Goal: Information Seeking & Learning: Learn about a topic

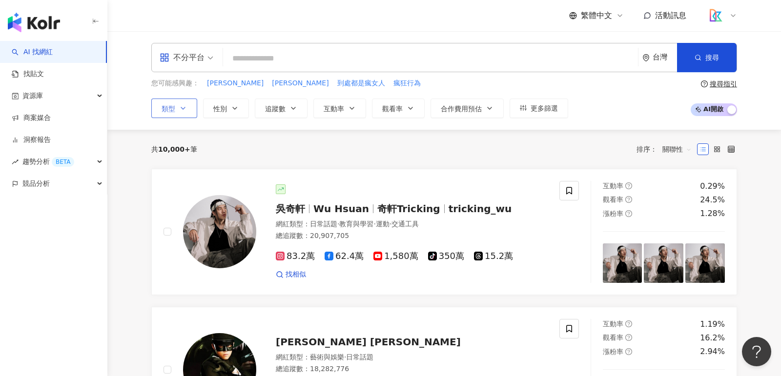
click at [187, 109] on button "類型" at bounding box center [174, 109] width 46 height 20
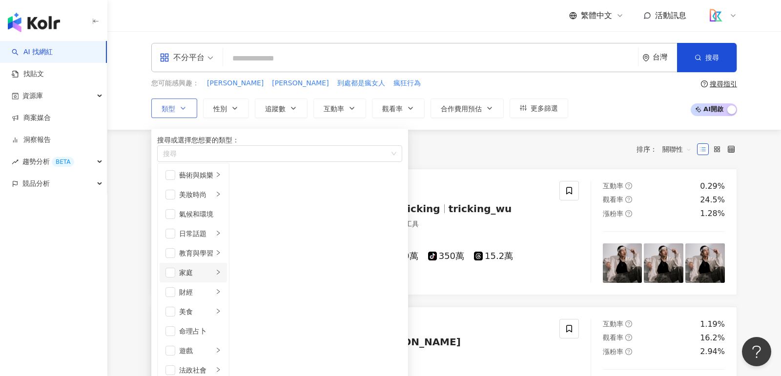
scroll to position [33, 0]
click at [178, 263] on li "家庭" at bounding box center [193, 273] width 67 height 20
click at [247, 180] on span "button" at bounding box center [242, 175] width 10 height 10
click at [247, 200] on span "button" at bounding box center [242, 195] width 10 height 10
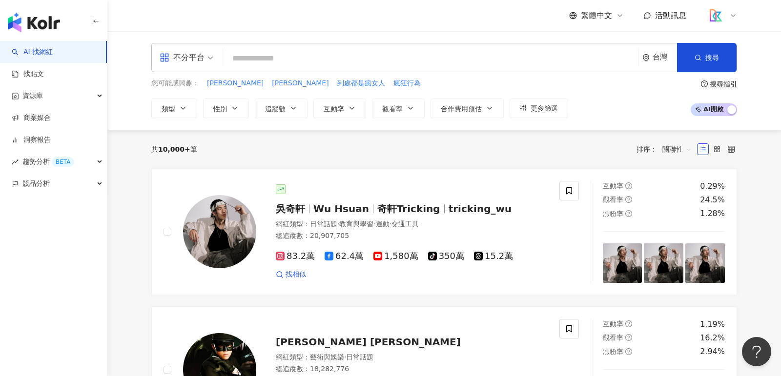
click at [424, 164] on div "共 10,000+ 筆 排序： 關聯性" at bounding box center [443, 149] width 585 height 39
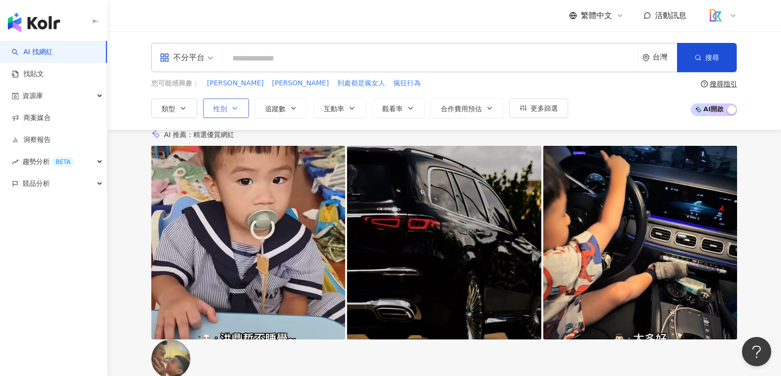
click at [218, 109] on span "性別" at bounding box center [220, 109] width 14 height 8
click at [285, 110] on button "追蹤數" at bounding box center [281, 109] width 53 height 20
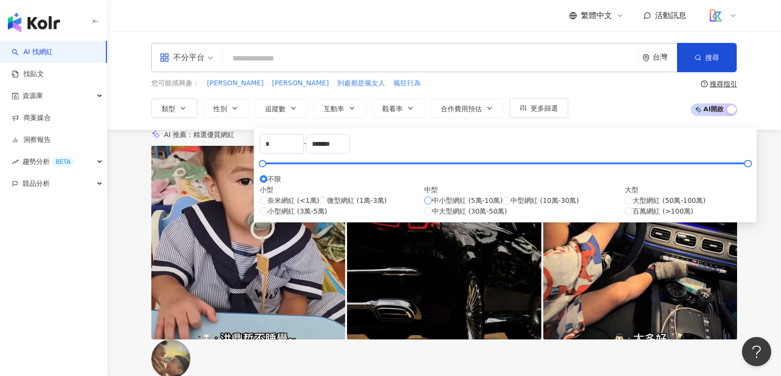
click at [432, 206] on span "中小型網紅 (5萬-10萬)" at bounding box center [467, 200] width 71 height 11
type input "*****"
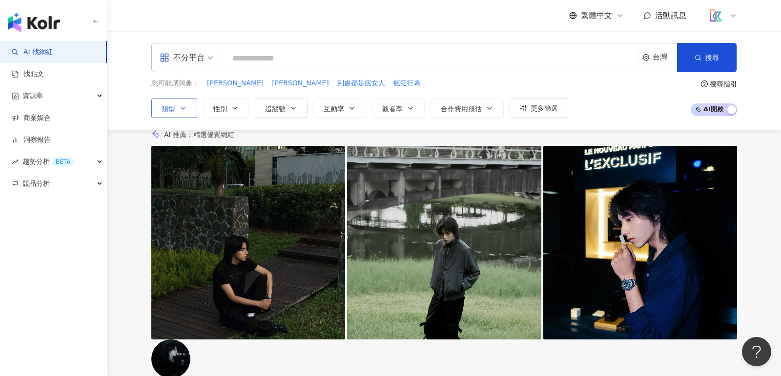
click at [185, 104] on icon "button" at bounding box center [183, 108] width 8 height 8
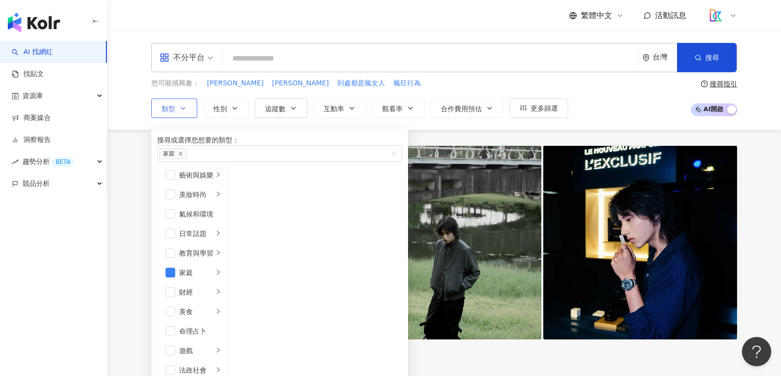
click at [186, 104] on icon "button" at bounding box center [183, 108] width 8 height 8
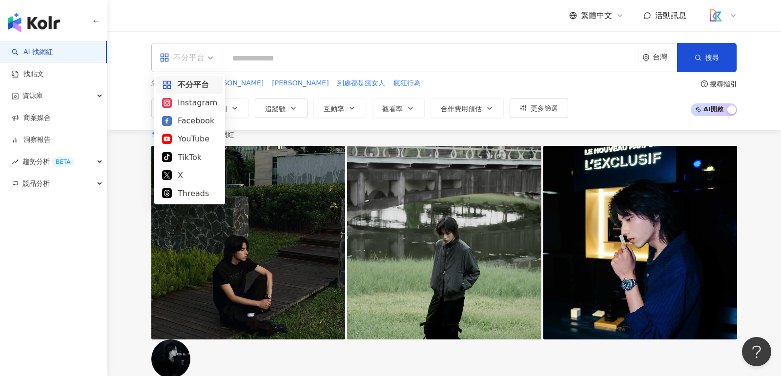
click at [191, 67] on span at bounding box center [187, 57] width 54 height 28
click at [193, 101] on div "Instagram" at bounding box center [189, 103] width 55 height 12
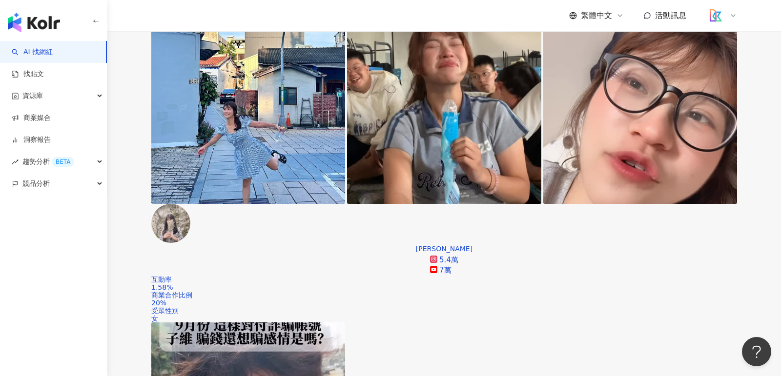
scroll to position [1880, 0]
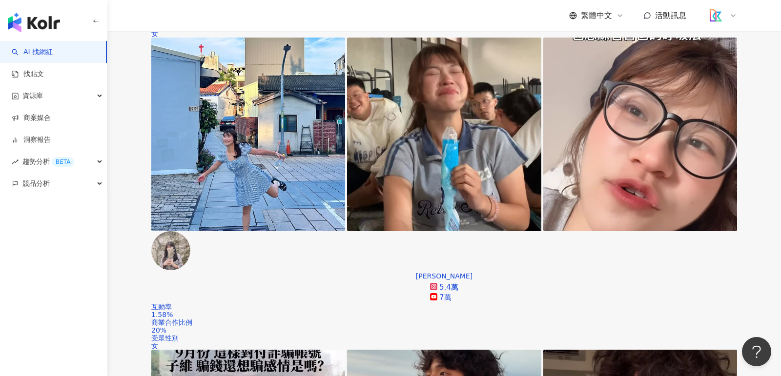
scroll to position [1721, 0]
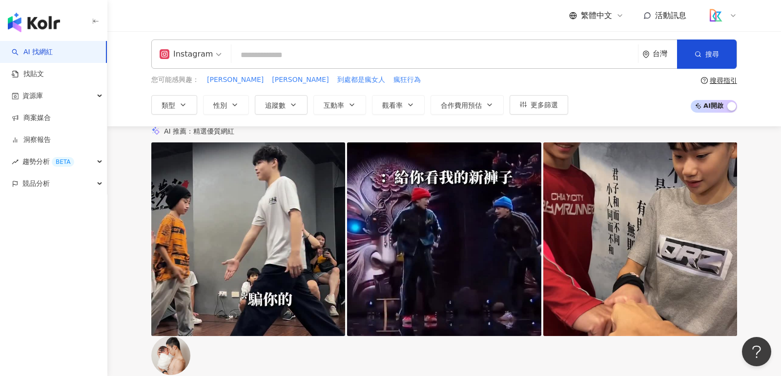
scroll to position [0, 0]
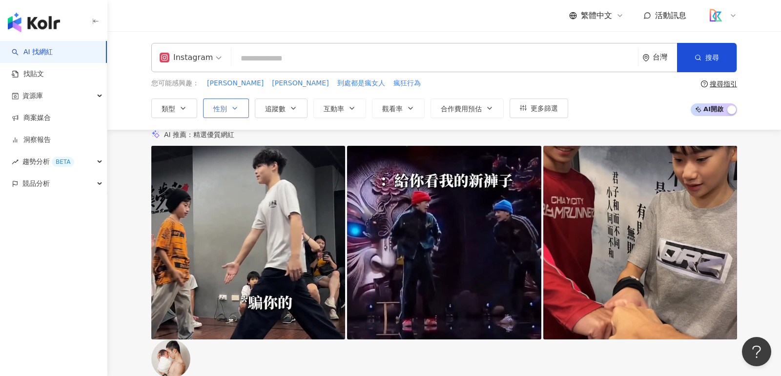
click at [235, 108] on icon "button" at bounding box center [235, 108] width 8 height 8
click at [179, 111] on button "類型" at bounding box center [174, 109] width 46 height 20
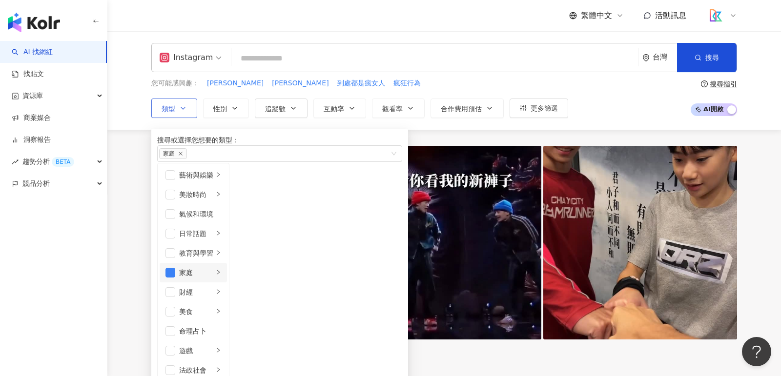
click at [177, 282] on li "家庭" at bounding box center [193, 273] width 67 height 20
click at [174, 278] on span "button" at bounding box center [170, 273] width 10 height 10
click at [213, 345] on div "遊戲" at bounding box center [196, 350] width 34 height 11
click at [247, 180] on span "button" at bounding box center [242, 175] width 10 height 10
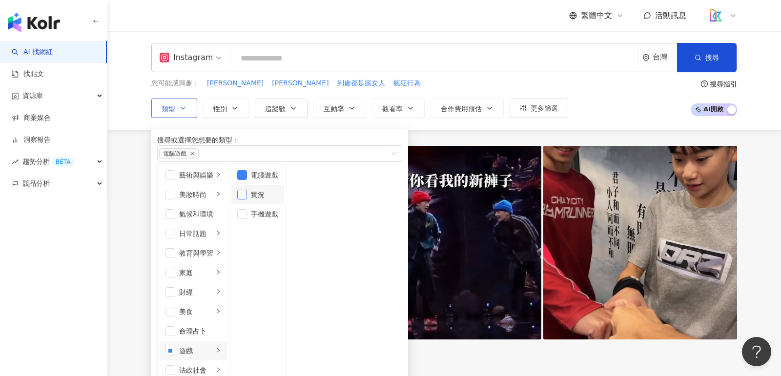
click at [247, 200] on span "button" at bounding box center [242, 195] width 10 height 10
click at [247, 219] on span "button" at bounding box center [242, 214] width 10 height 10
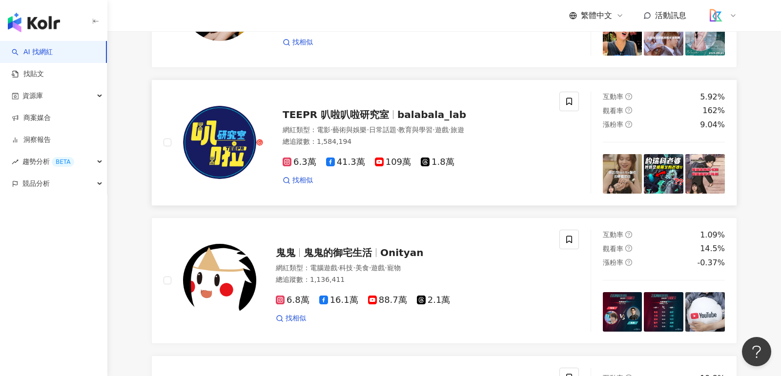
scroll to position [196, 0]
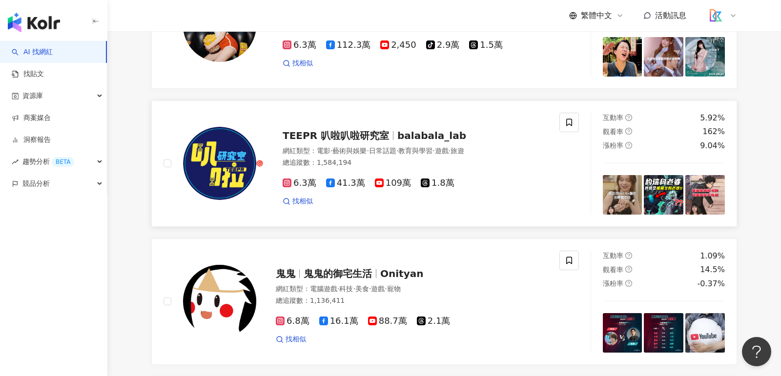
click at [360, 141] on span "TEEPR 叭啦叭啦研究室" at bounding box center [335, 136] width 106 height 12
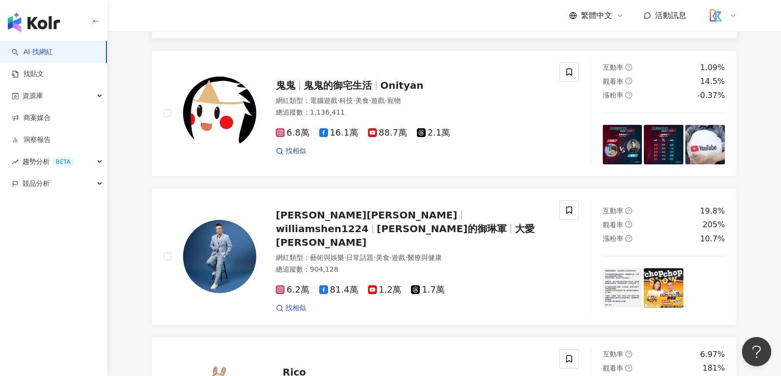
scroll to position [432, 0]
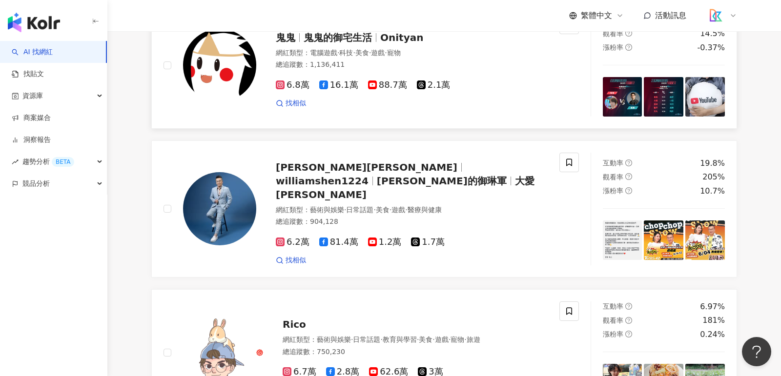
click at [403, 43] on span "Onityan" at bounding box center [401, 38] width 43 height 12
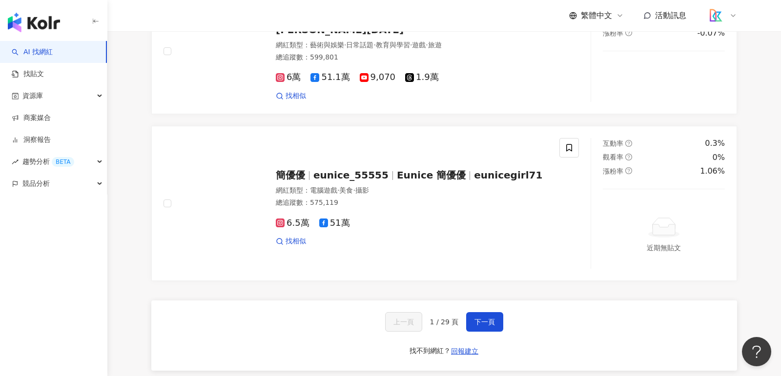
scroll to position [1674, 0]
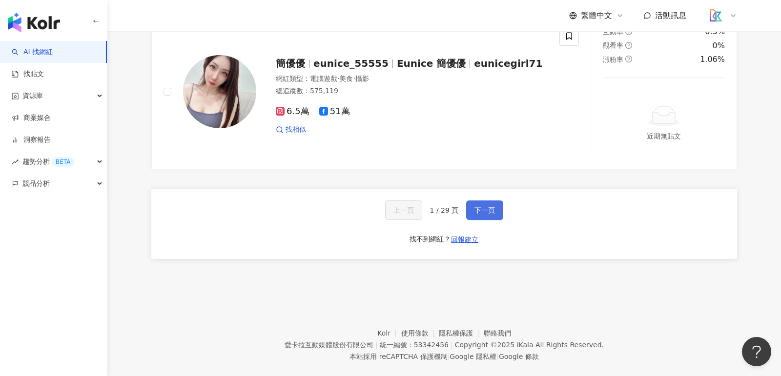
click at [492, 214] on span "下一頁" at bounding box center [484, 210] width 20 height 8
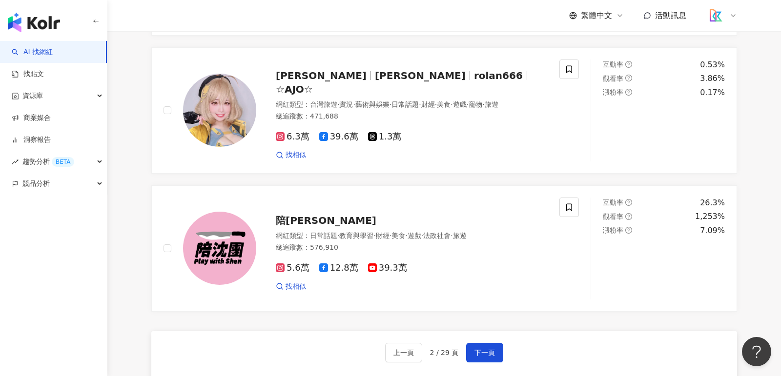
scroll to position [1697, 0]
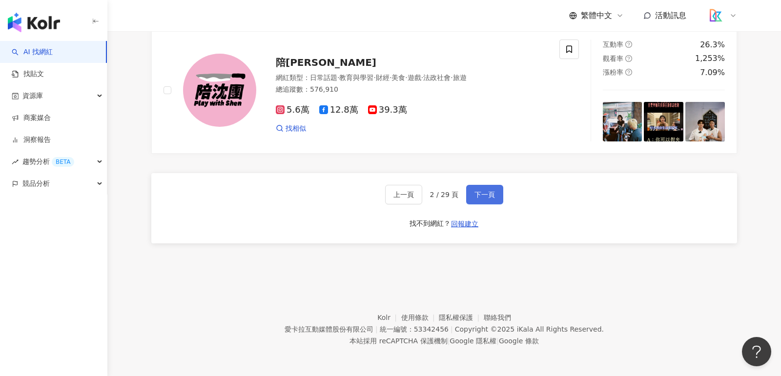
click at [495, 192] on button "下一頁" at bounding box center [484, 195] width 37 height 20
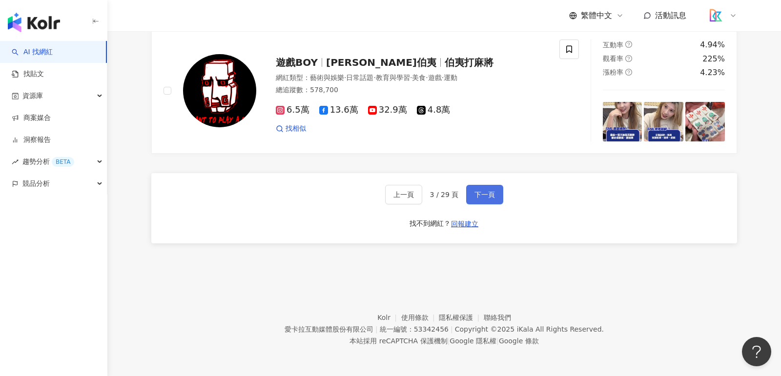
click at [490, 192] on span "下一頁" at bounding box center [484, 195] width 20 height 8
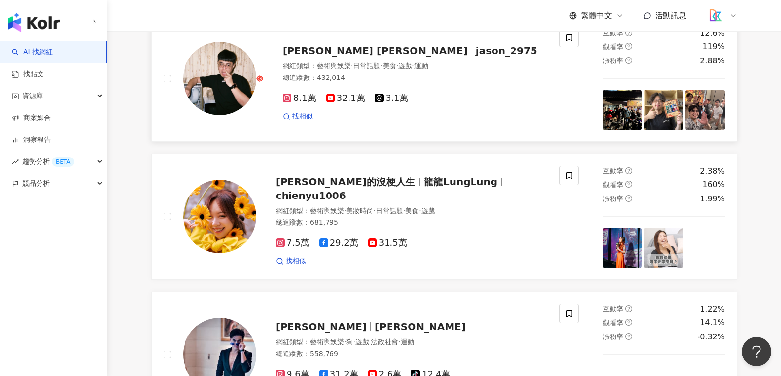
scroll to position [142, 0]
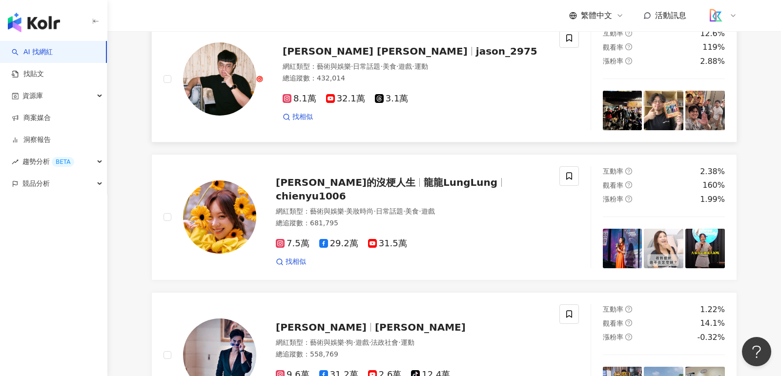
click at [374, 112] on div "Jason 杰生 jason_2975 網紅類型 ： 藝術與娛樂 · 日常話題 · 美食 · 遊戲 · 運動 總追蹤數 ： 432,014 8.1萬 32.1…" at bounding box center [405, 79] width 284 height 85
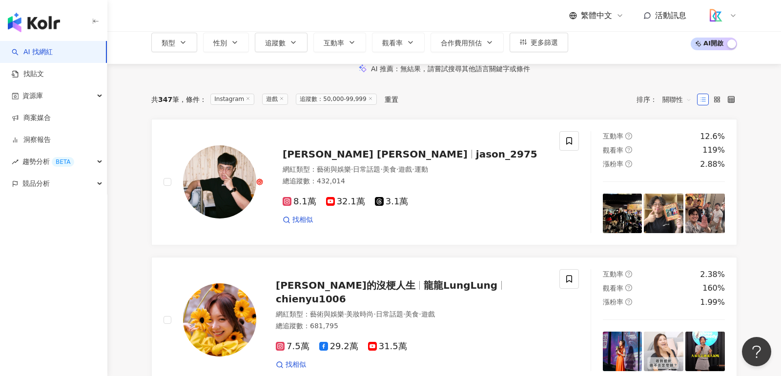
scroll to position [0, 0]
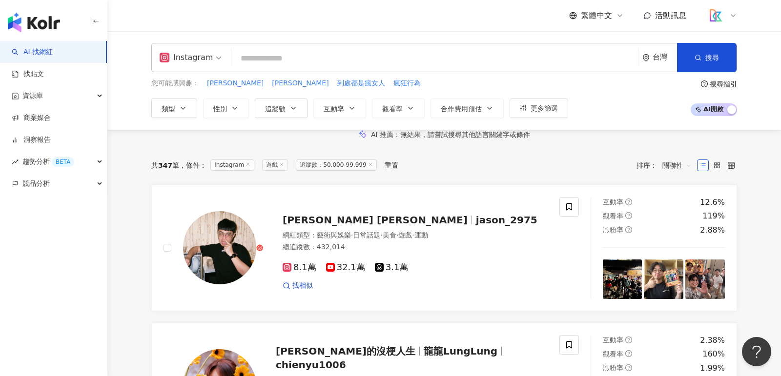
click at [52, 19] on img "button" at bounding box center [34, 23] width 52 height 20
click at [282, 61] on input "search" at bounding box center [434, 58] width 399 height 19
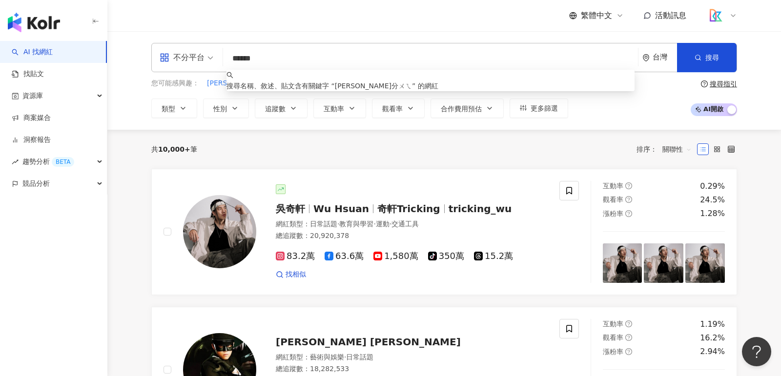
type input "*****"
click at [296, 60] on input "*****" at bounding box center [430, 58] width 407 height 19
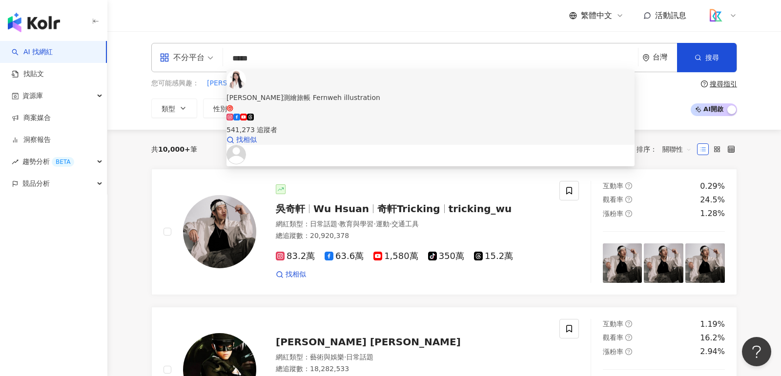
click at [300, 92] on div "愛麗絲測繪旅帳 Fernweh illustration" at bounding box center [430, 97] width 408 height 11
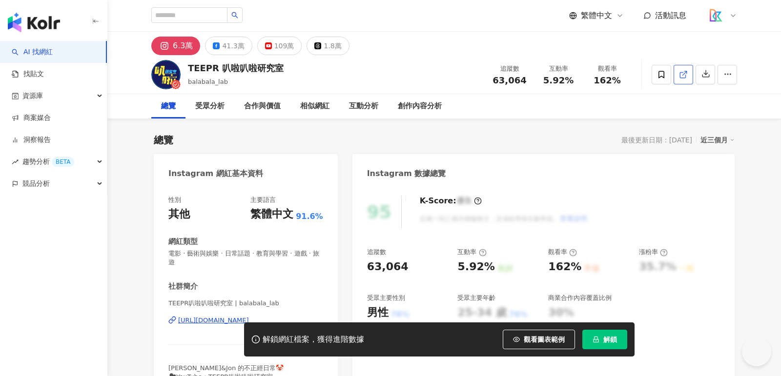
click at [685, 78] on icon at bounding box center [682, 74] width 5 height 5
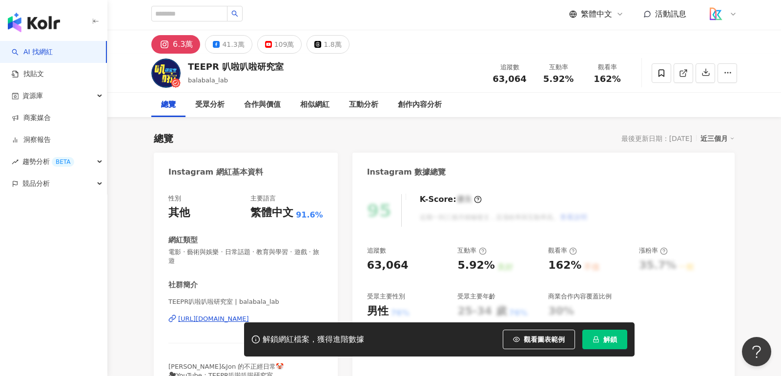
scroll to position [9, 0]
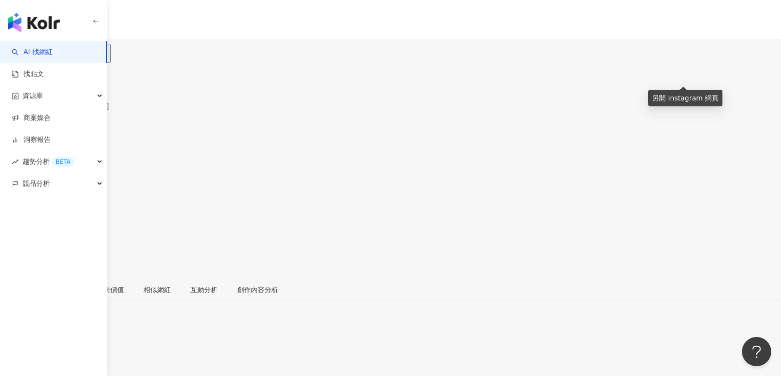
click at [12, 223] on icon at bounding box center [9, 225] width 5 height 5
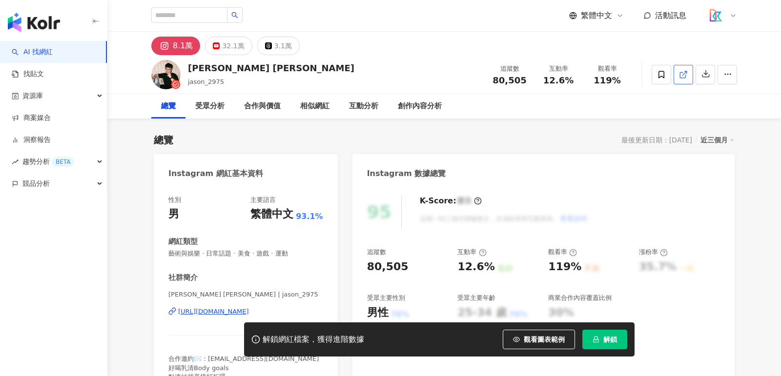
click at [686, 77] on icon at bounding box center [683, 74] width 9 height 9
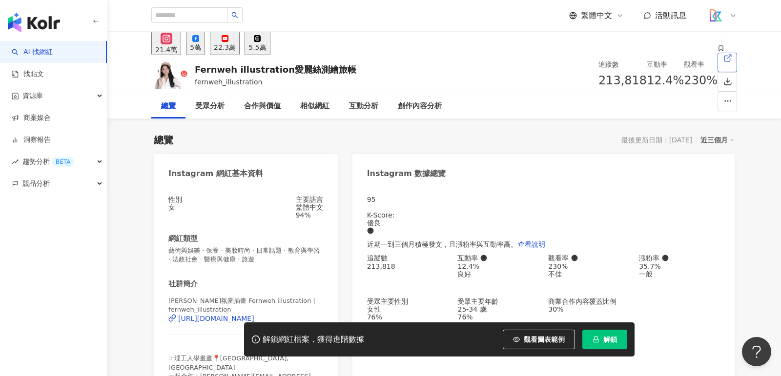
click at [723, 62] on icon at bounding box center [727, 58] width 9 height 9
click at [44, 24] on img "button" at bounding box center [34, 23] width 52 height 20
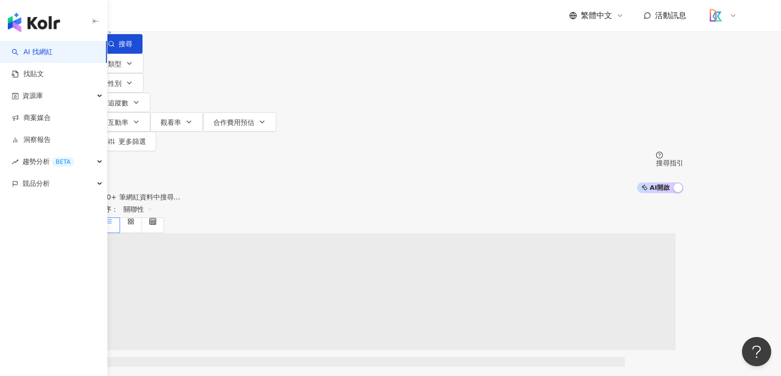
click at [138, 17] on div "不分平台" at bounding box center [120, 9] width 34 height 16
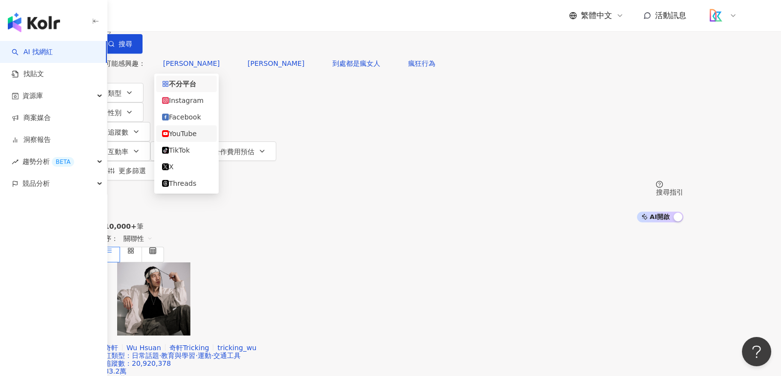
click at [209, 132] on div "YouTube" at bounding box center [186, 133] width 61 height 17
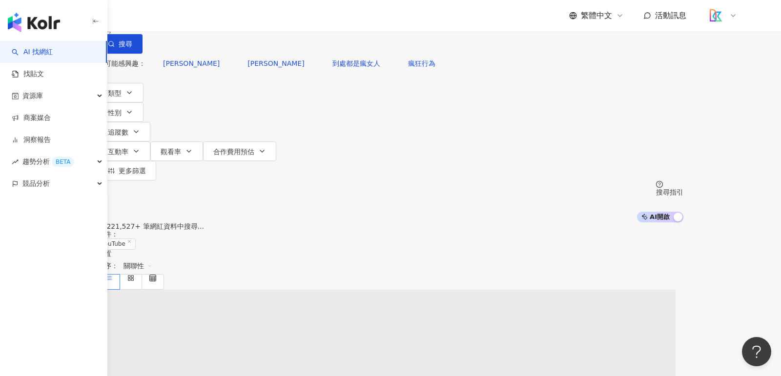
click at [138, 17] on div "YouTube" at bounding box center [120, 9] width 35 height 16
click at [200, 105] on div "Instagram" at bounding box center [186, 100] width 48 height 11
click at [128, 128] on span "追蹤數" at bounding box center [118, 132] width 20 height 8
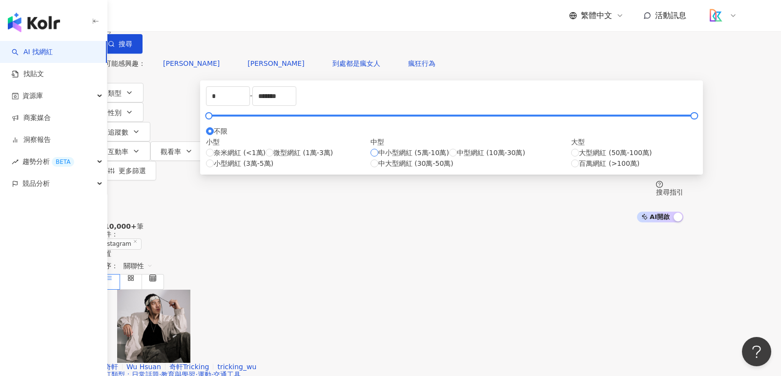
click at [409, 158] on span "中小型網紅 (5萬-10萬)" at bounding box center [413, 152] width 71 height 11
type input "*****"
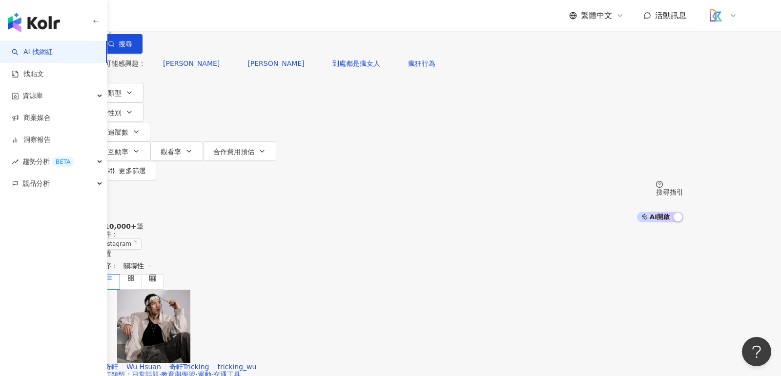
click at [247, 19] on input "search" at bounding box center [207, 9] width 79 height 19
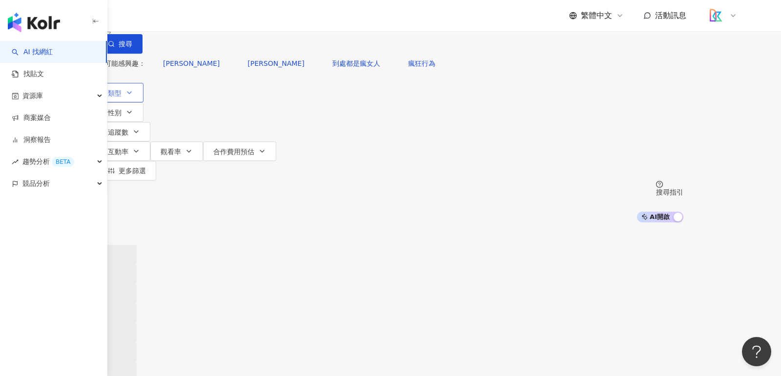
click at [143, 102] on button "類型" at bounding box center [121, 93] width 46 height 20
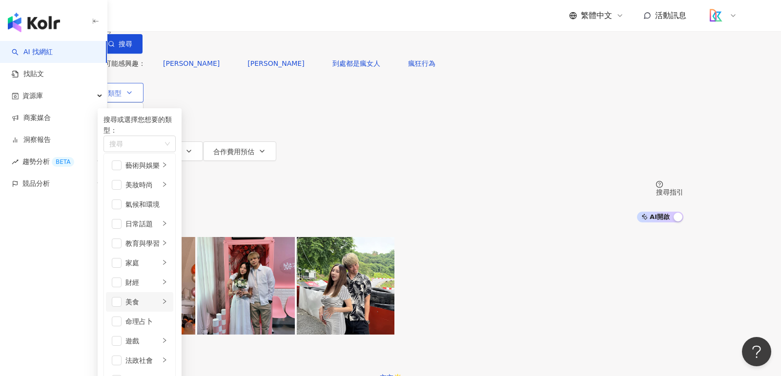
scroll to position [26, 0]
click at [121, 267] on span "button" at bounding box center [117, 263] width 10 height 10
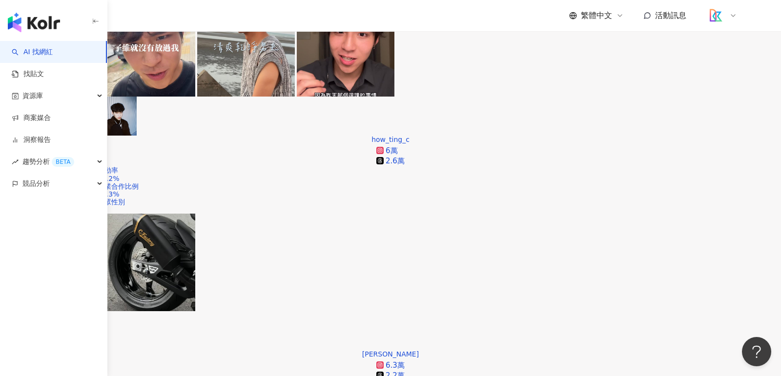
scroll to position [1823, 0]
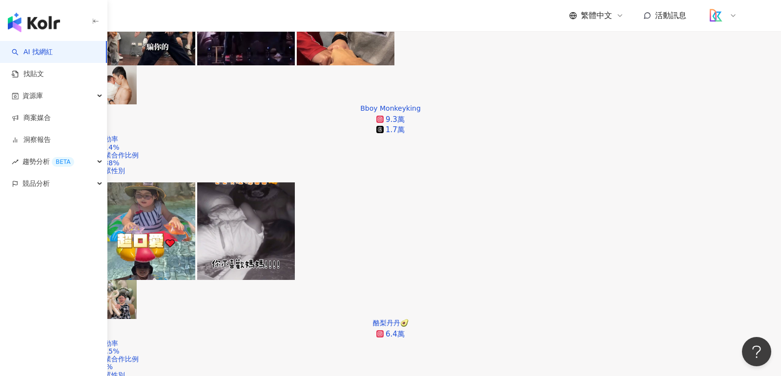
scroll to position [268, 0]
